Goal: Book appointment/travel/reservation

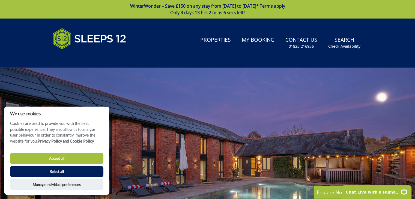
click at [78, 159] on button "Accept all" at bounding box center [56, 158] width 93 height 11
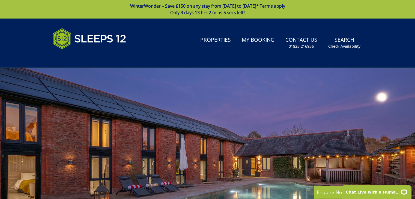
click at [222, 37] on link "Properties" at bounding box center [215, 40] width 35 height 12
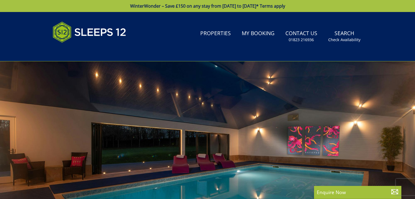
type input "[DATE]"
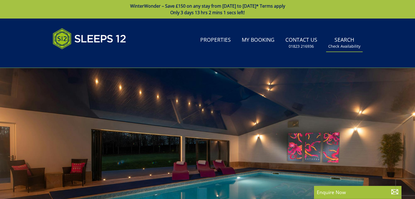
click at [346, 34] on link "Search Check Availability" at bounding box center [344, 43] width 37 height 18
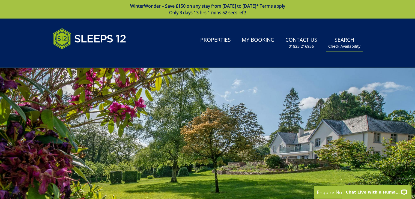
click at [344, 47] on small "Check Availability" at bounding box center [344, 46] width 32 height 5
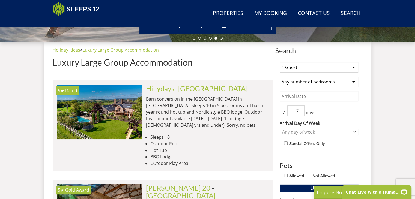
scroll to position [221, 0]
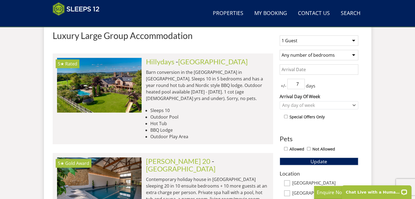
click at [332, 41] on select "1 Guest 2 Guests 3 Guests 4 Guests 5 Guests 6 Guests 7 Guests 8 Guests 9 Guests…" at bounding box center [319, 40] width 79 height 10
select select "12"
click at [280, 35] on select "1 Guest 2 Guests 3 Guests 4 Guests 5 Guests 6 Guests 7 Guests 8 Guests 9 Guests…" at bounding box center [319, 40] width 79 height 10
click at [328, 56] on select "Any number of bedrooms 1 Bedroom 2 Bedrooms 3 Bedrooms 4 Bedrooms 5 Bedrooms 6 …" at bounding box center [319, 55] width 79 height 10
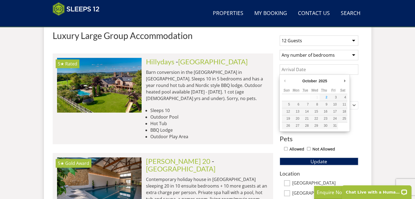
click at [325, 68] on input "Date" at bounding box center [319, 69] width 79 height 10
type input "[DATE]"
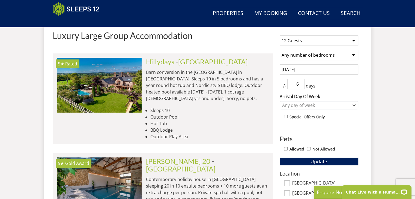
click at [302, 85] on input "6" at bounding box center [295, 84] width 17 height 10
click at [302, 85] on input "5" at bounding box center [295, 84] width 17 height 10
click at [302, 85] on input "4" at bounding box center [295, 84] width 17 height 10
click at [302, 85] on input "3" at bounding box center [295, 84] width 17 height 10
type input "2"
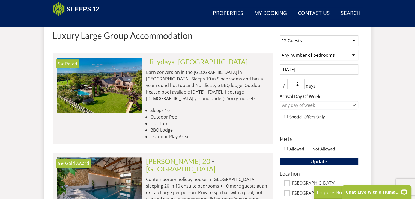
click at [302, 85] on input "2" at bounding box center [295, 84] width 17 height 10
click at [326, 160] on span "Update" at bounding box center [319, 161] width 17 height 7
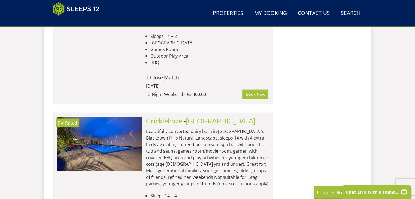
scroll to position [1182, 0]
